Goal: Navigation & Orientation: Find specific page/section

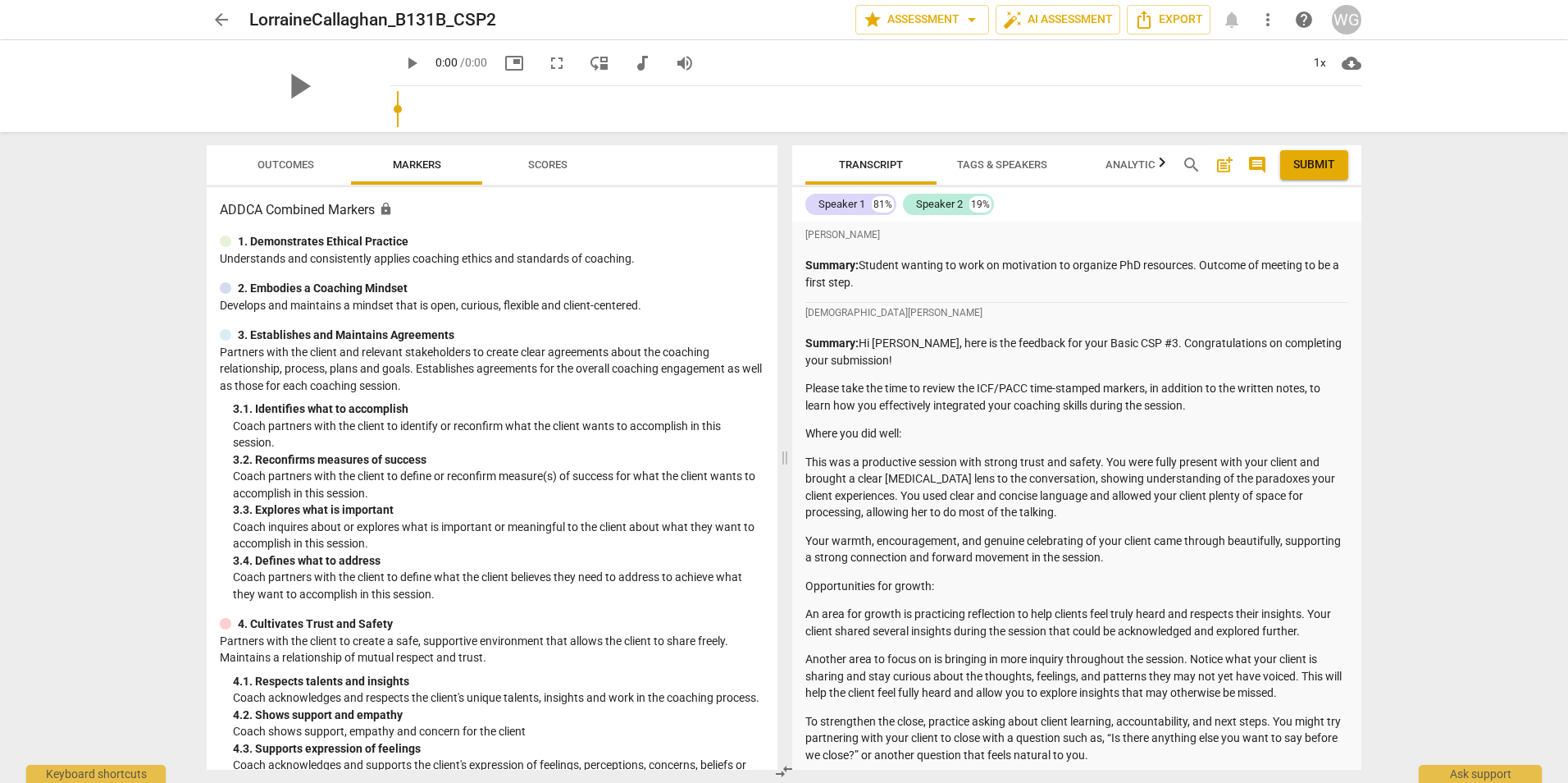
click at [220, 21] on span "arrow_back" at bounding box center [221, 19] width 20 height 20
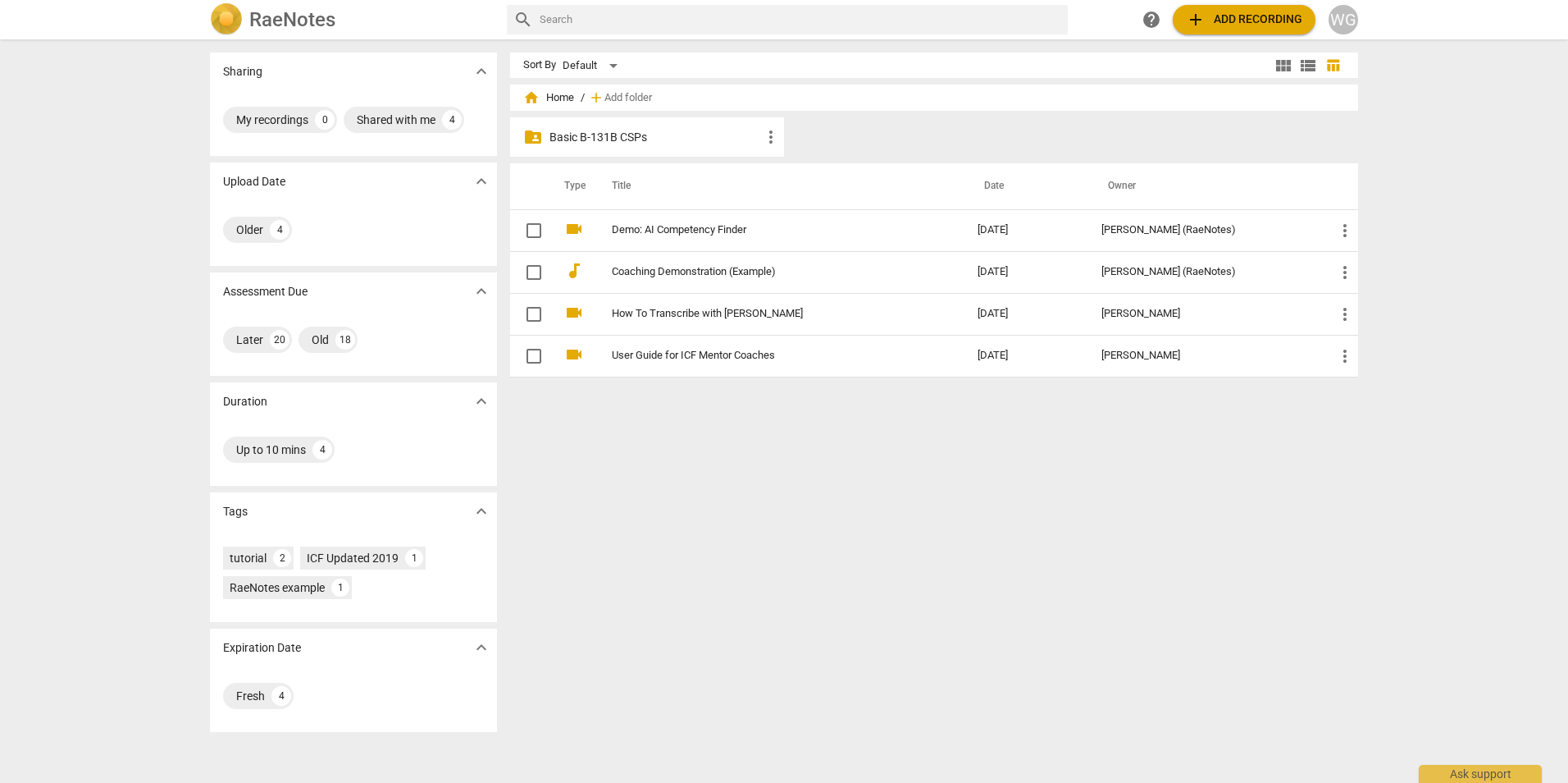
click at [581, 144] on p "Basic B-131B CSPs" at bounding box center [655, 137] width 211 height 17
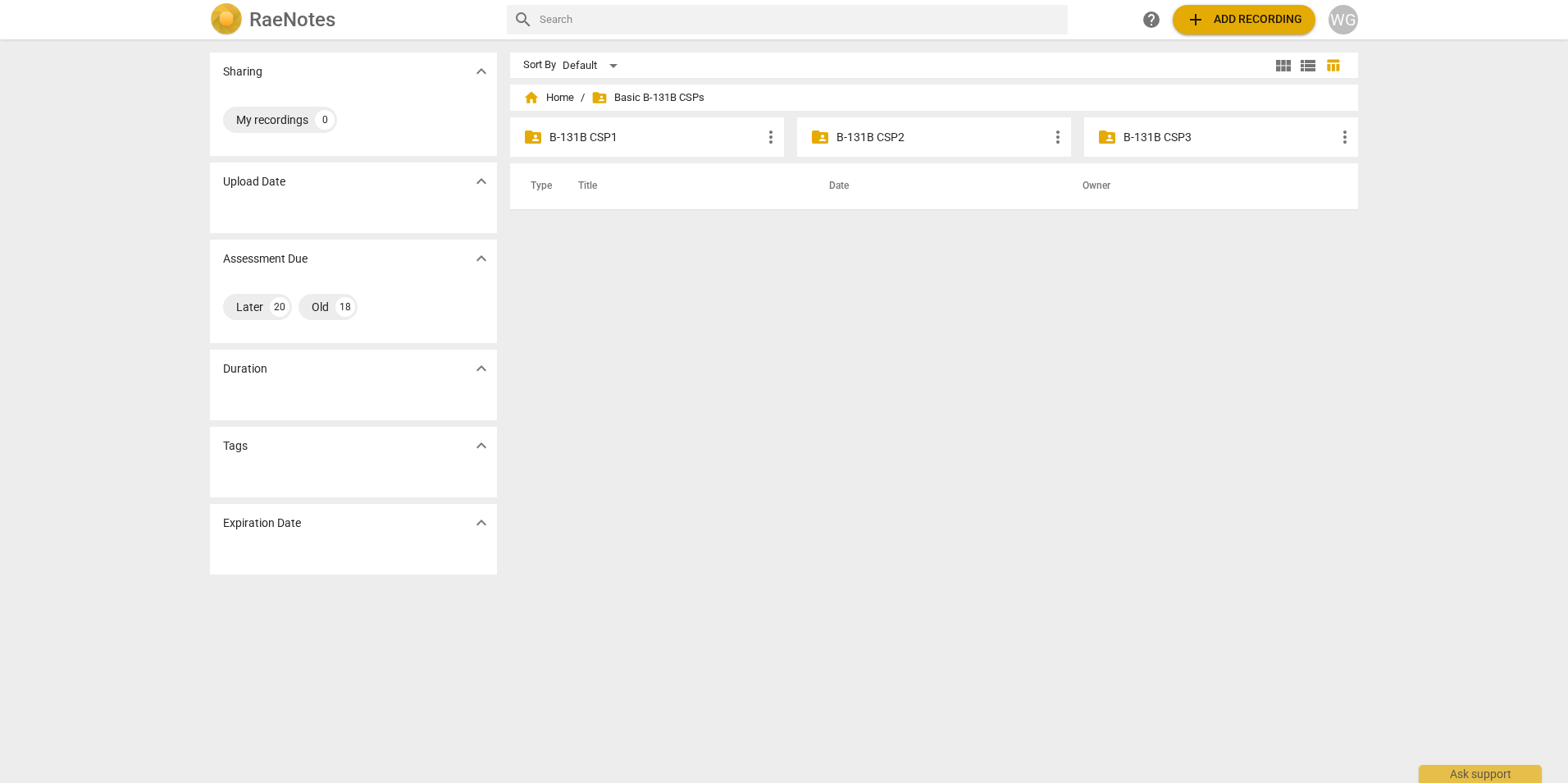
click at [879, 139] on p "B-131B CSP2" at bounding box center [942, 137] width 211 height 17
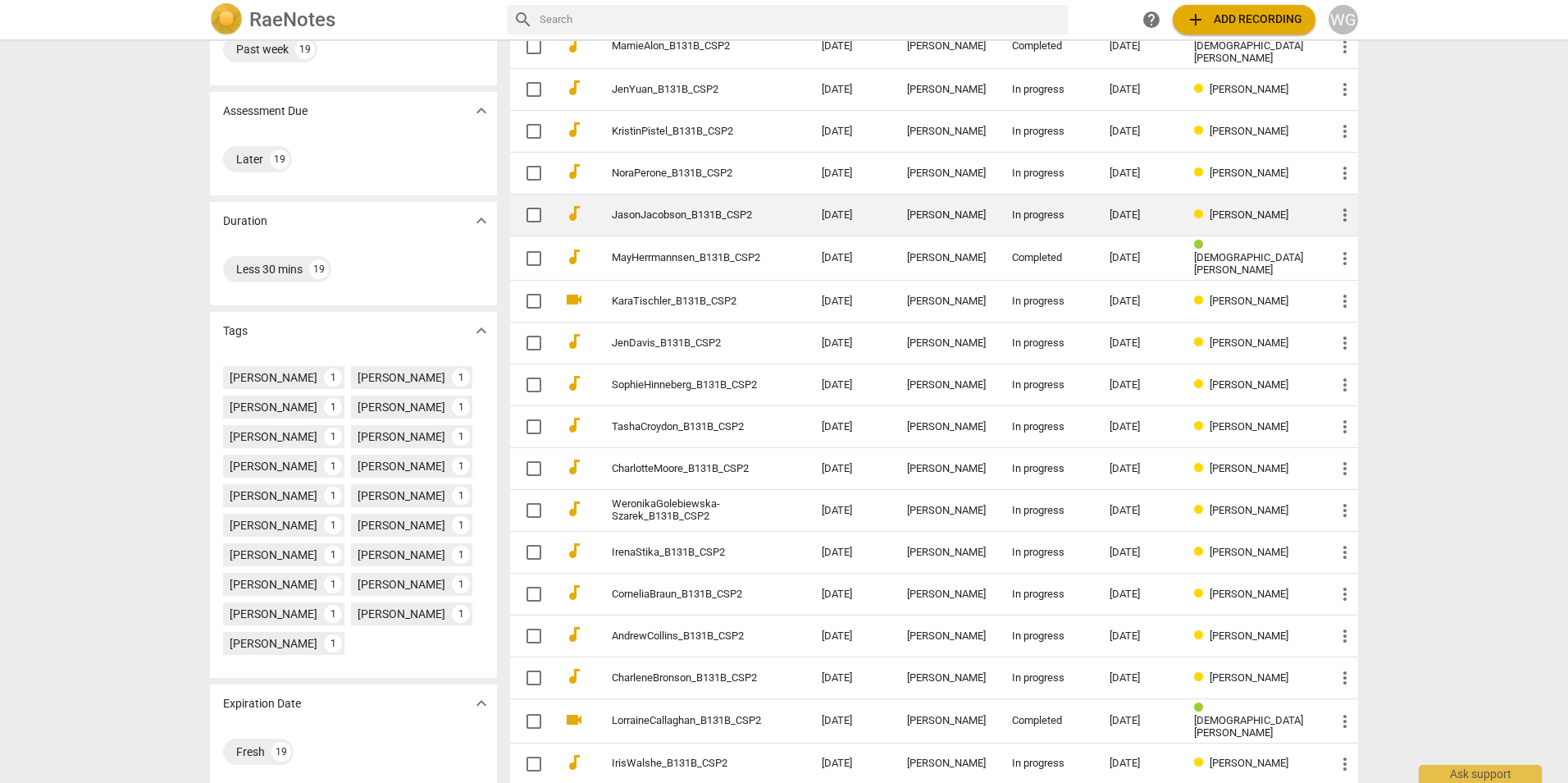
scroll to position [192, 0]
